Goal: Information Seeking & Learning: Learn about a topic

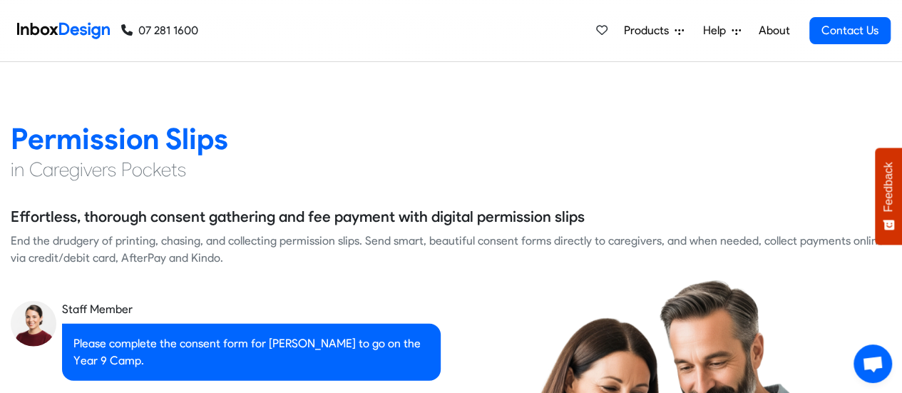
scroll to position [1783, 0]
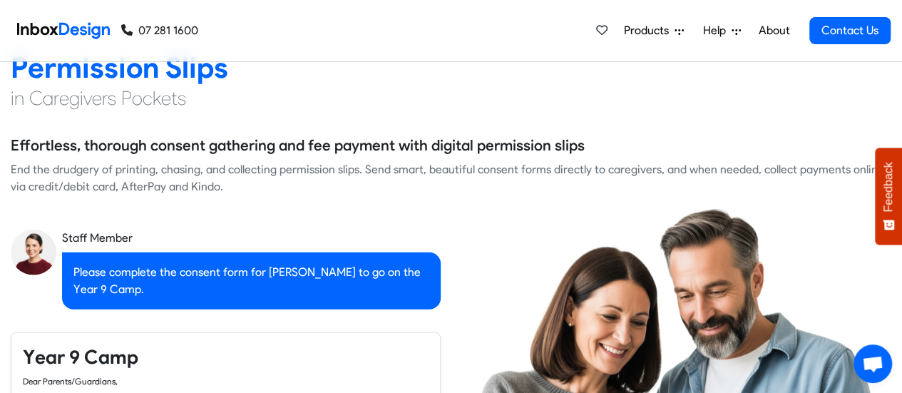
checkbox input "true"
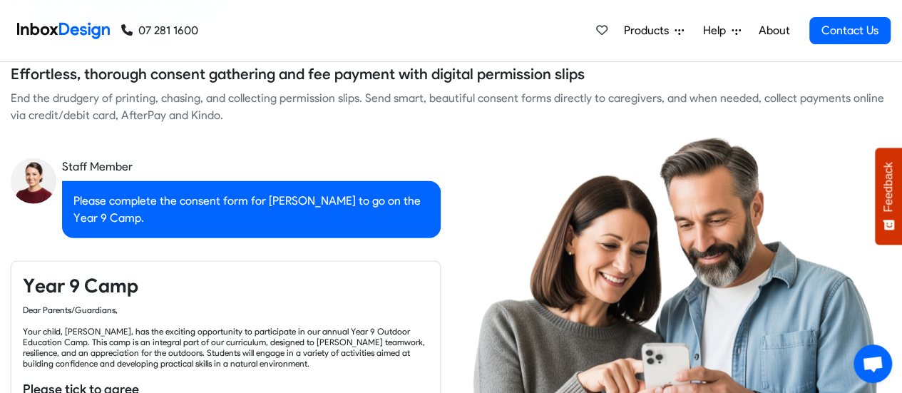
checkbox input "true"
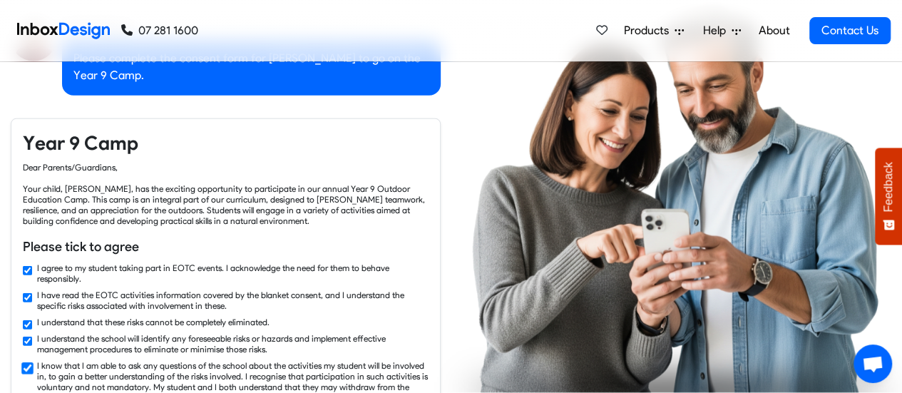
checkbox input "true"
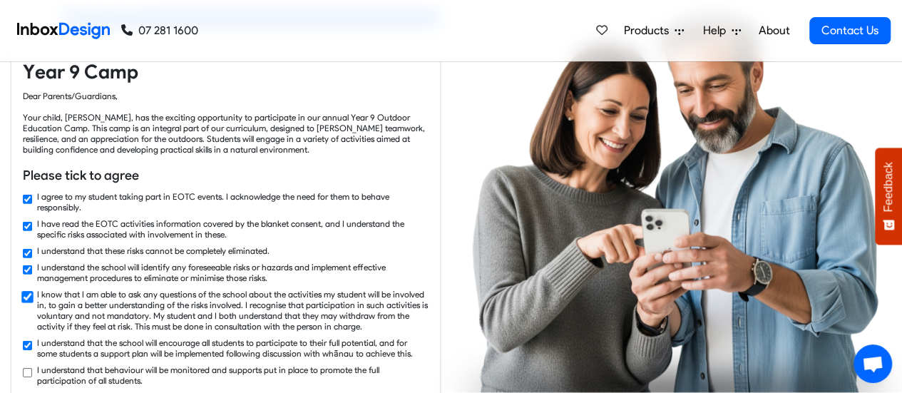
checkbox input "true"
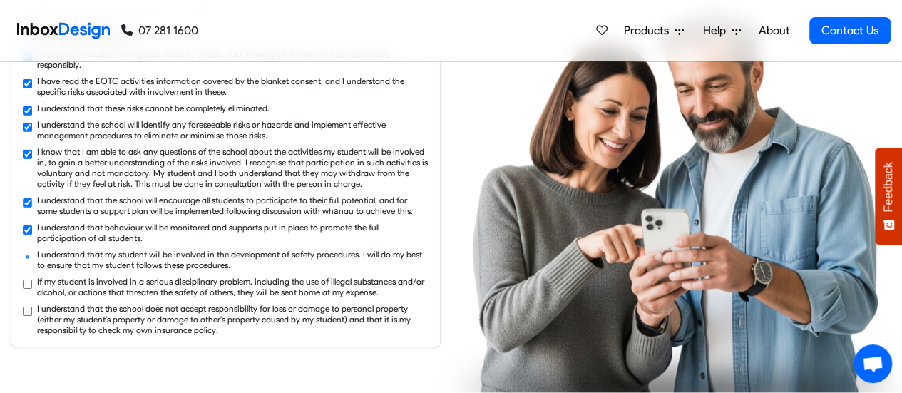
checkbox input "true"
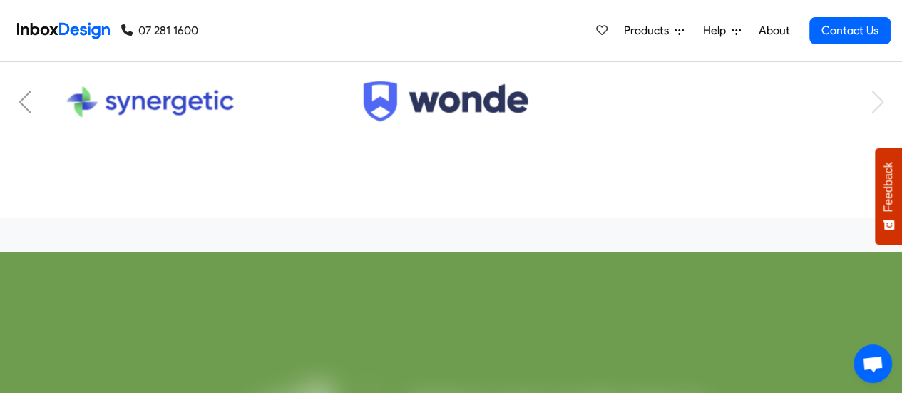
scroll to position [4492, 0]
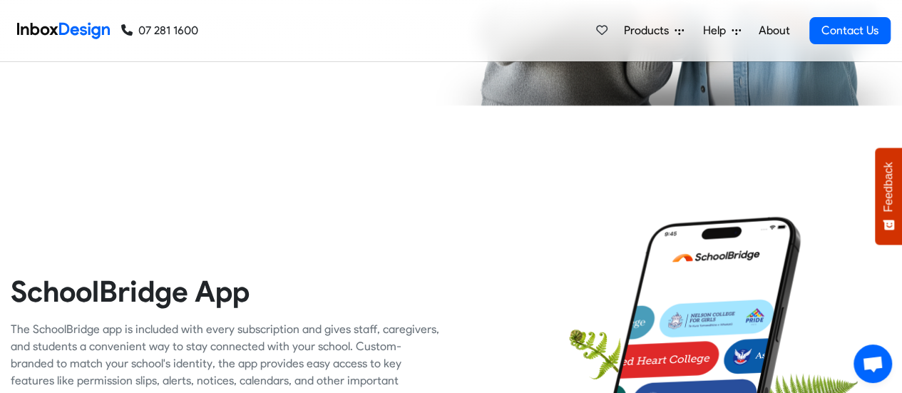
checkbox input "false"
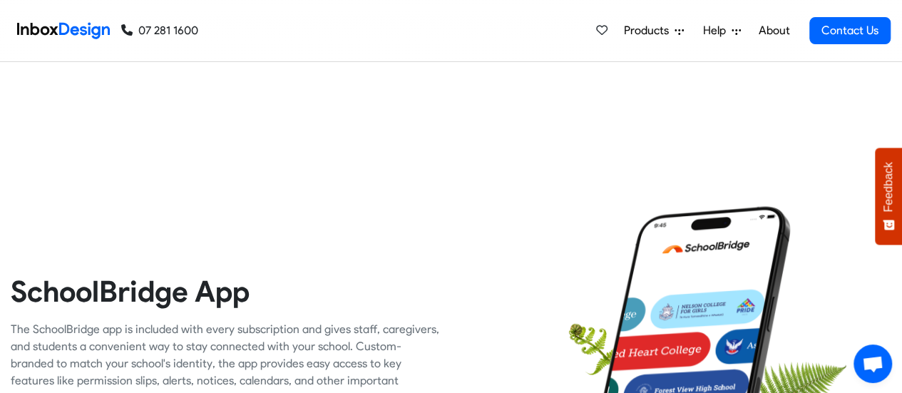
checkbox input "false"
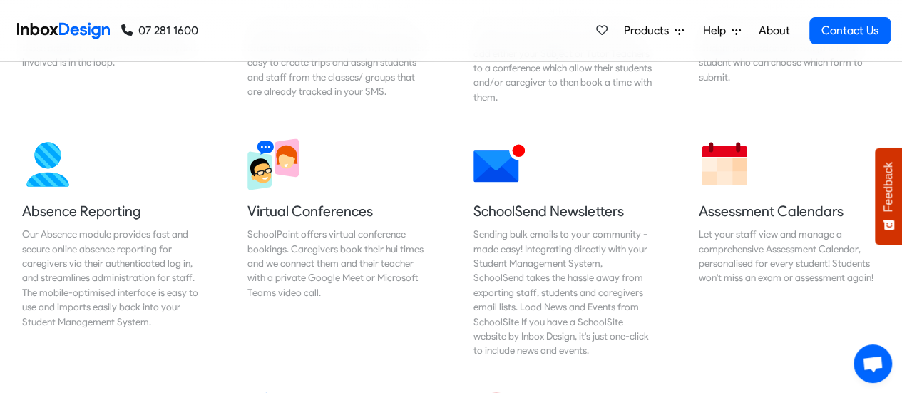
checkbox input "false"
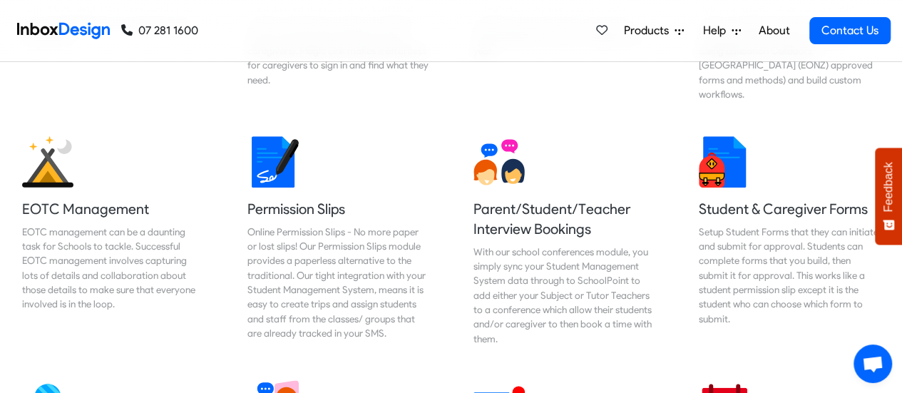
checkbox input "false"
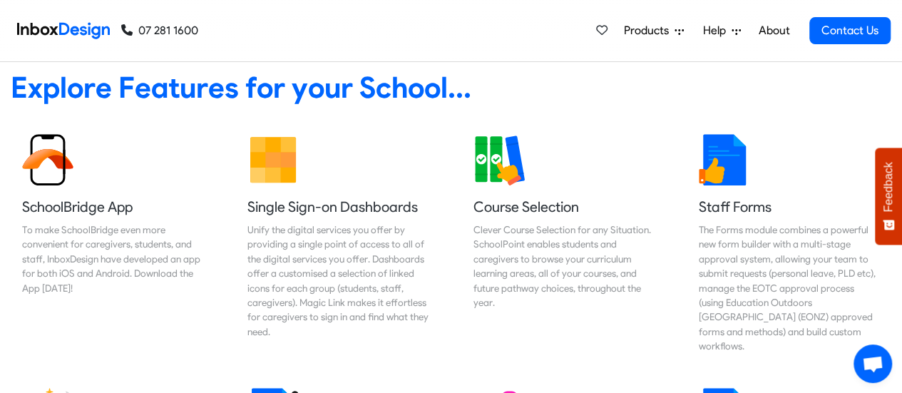
checkbox input "false"
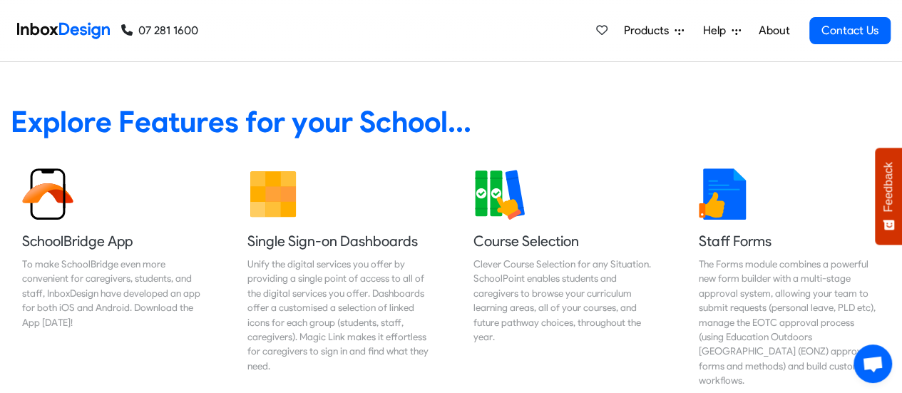
checkbox input "false"
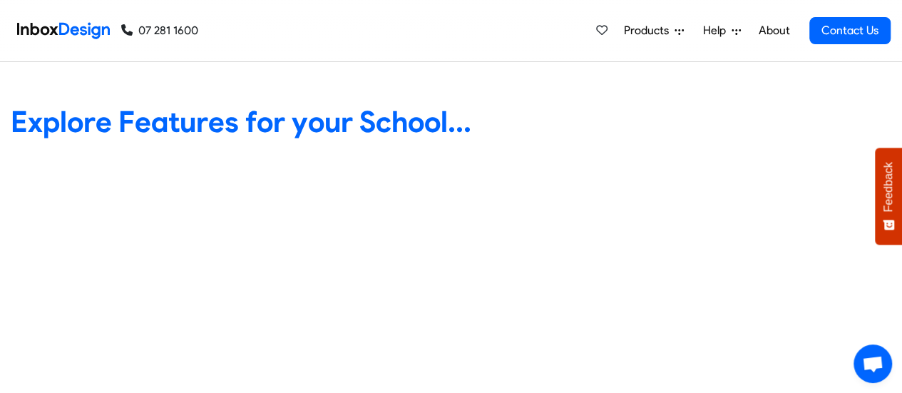
checkbox input "false"
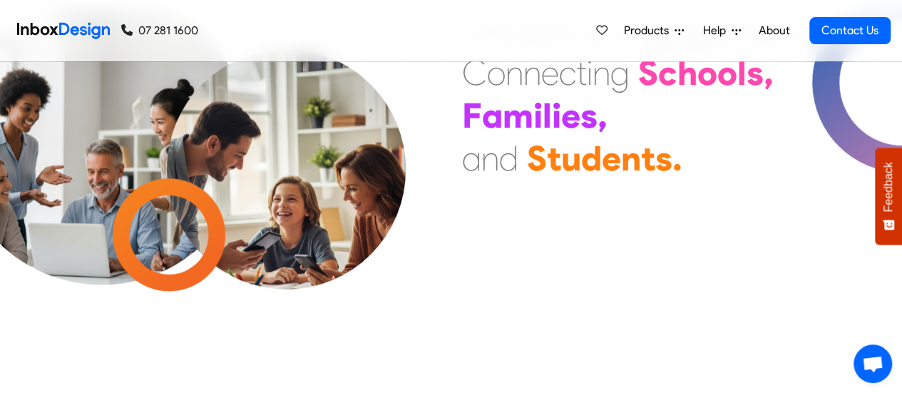
checkbox input "false"
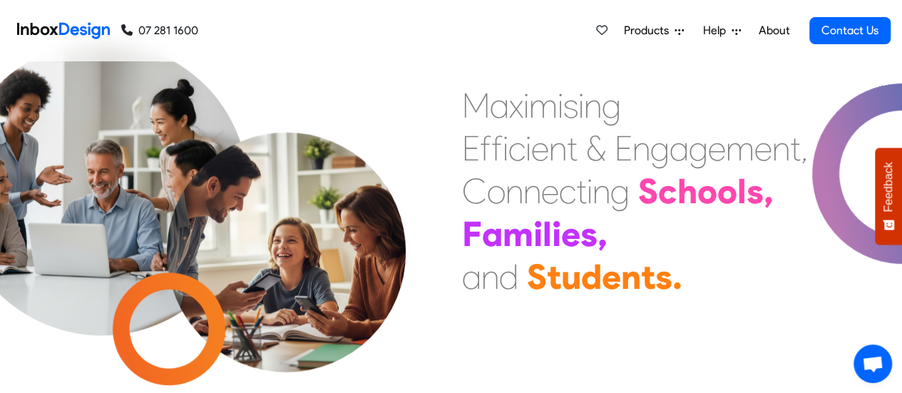
checkbox input "false"
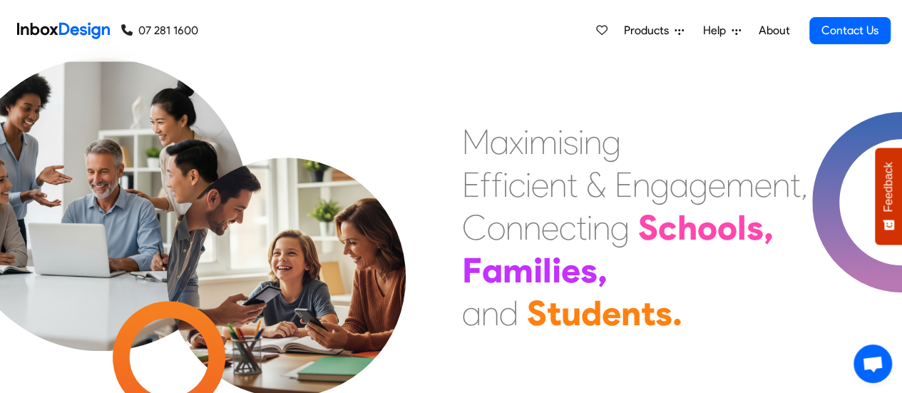
click at [682, 32] on icon at bounding box center [679, 30] width 9 height 9
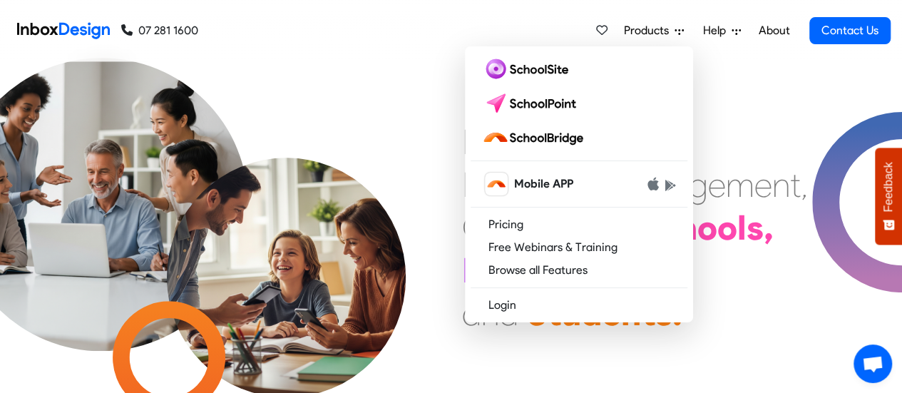
click at [682, 32] on icon at bounding box center [679, 30] width 9 height 9
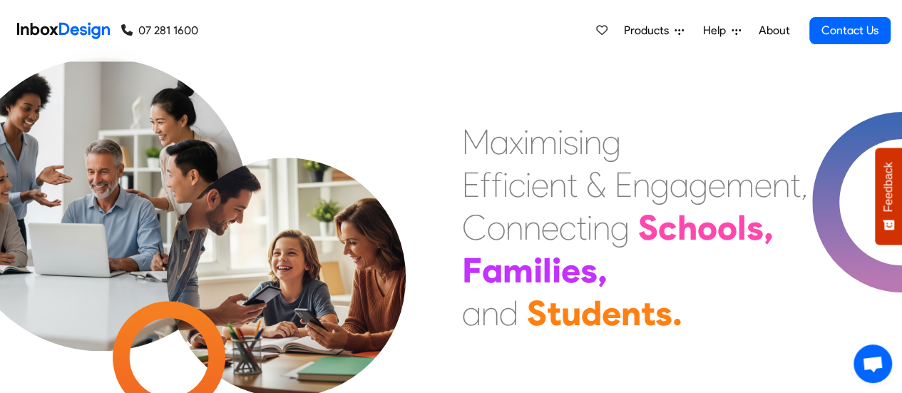
click at [682, 32] on icon at bounding box center [679, 30] width 9 height 9
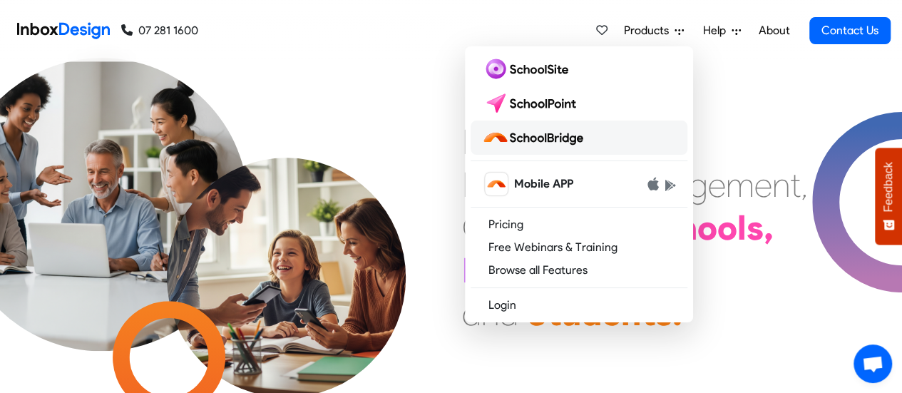
click at [533, 138] on img at bounding box center [535, 137] width 107 height 23
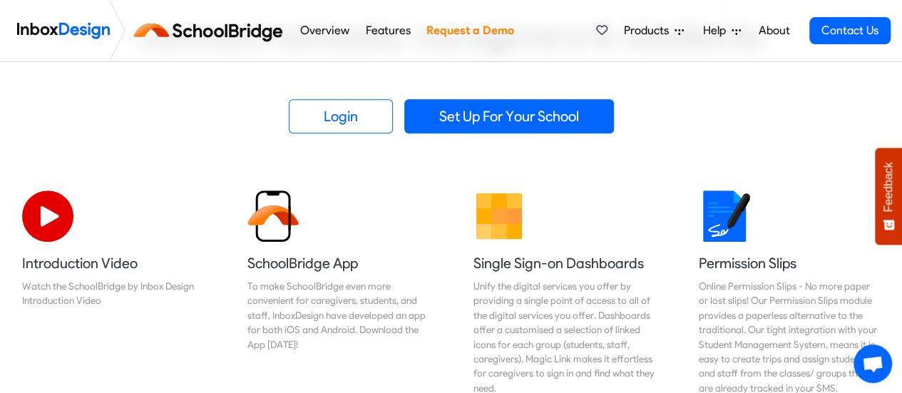
scroll to position [428, 0]
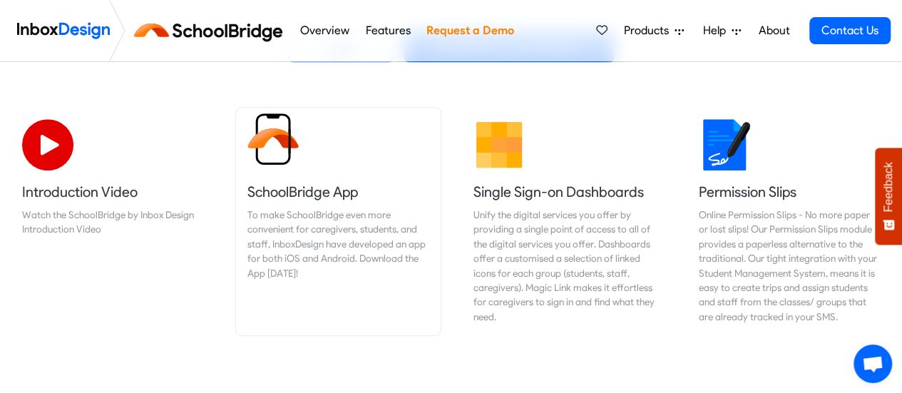
click at [339, 279] on div "To make SchoolBridge even more convenient for caregivers, students, and staff, …" at bounding box center [337, 244] width 181 height 73
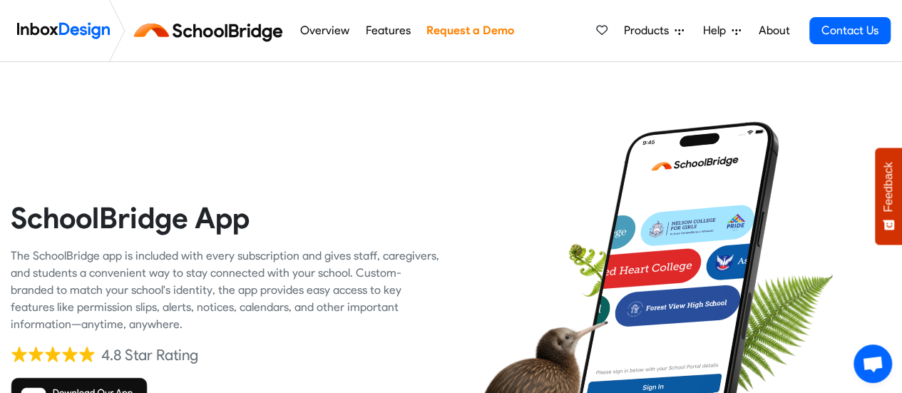
click at [319, 31] on link "Overview" at bounding box center [324, 30] width 57 height 29
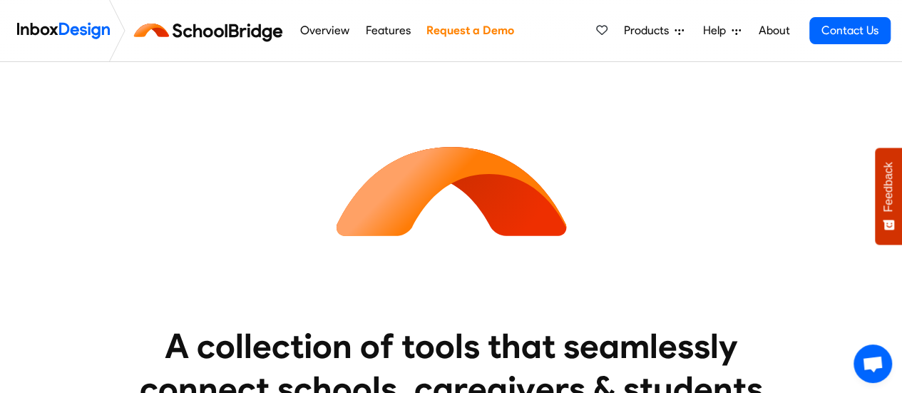
click at [385, 28] on link "Features" at bounding box center [388, 30] width 53 height 29
